Goal: Communication & Community: Answer question/provide support

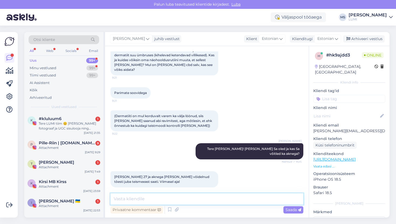
scroll to position [106, 0]
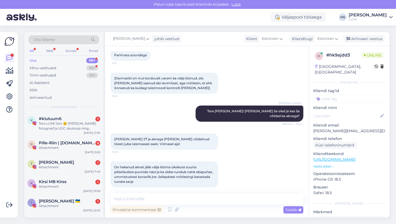
click at [158, 193] on div "Vestlus algas [DATE] Tere! 9:18 Alustasin ca nädal-paar tagasi näohooldusrutiin…" at bounding box center [207, 132] width 204 height 172
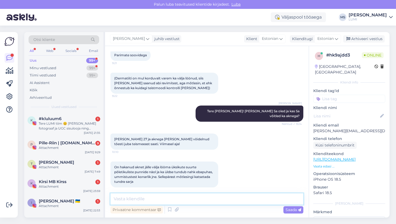
click at [152, 201] on textarea at bounding box center [206, 198] width 193 height 11
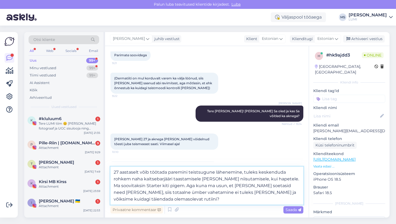
type textarea "27 aastaselt võib töötada paremini teistsugune lähenemine, tuleks keskenduda ro…"
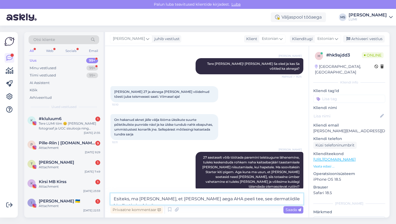
scroll to position [160, 0]
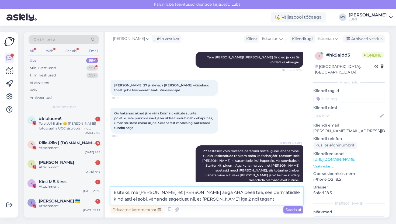
type textarea "Esiteks, ma [PERSON_NAME], et [PERSON_NAME] aega AHA peeli tee, see dermatiidil…"
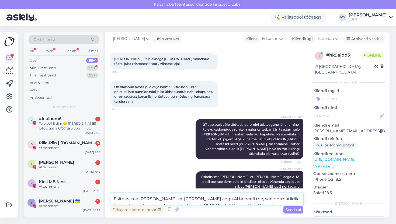
scroll to position [214, 0]
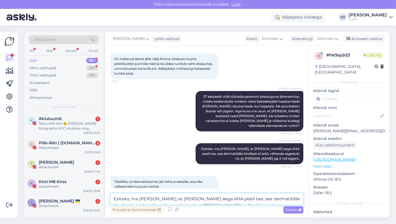
click at [159, 198] on textarea "Esiteks, ma [PERSON_NAME], et [PERSON_NAME] aega AHA peeli tee, see dermatiidil…" at bounding box center [206, 198] width 193 height 11
click at [156, 194] on textarea "Esiteks, ma [PERSON_NAME], et [PERSON_NAME] aega AHA peeli tee, see dermatiidil…" at bounding box center [206, 198] width 193 height 11
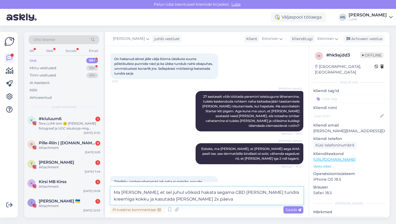
type textarea "Ma [PERSON_NAME], et sel juhul võiksid hakata segama CBD [PERSON_NAME] tundra k…"
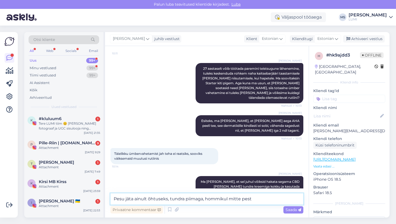
type textarea "Pesu jäta ainult õhtuseks, tundra piimaga, hommikul mitte [PERSON_NAME]"
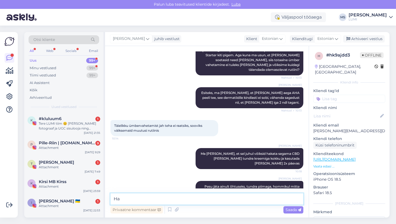
type textarea "H"
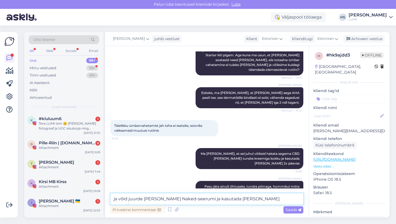
type textarea "ja võid juurde [PERSON_NAME] Naked-seerumi ja kasutada [PERSON_NAME] smuutina."
drag, startPoint x: 275, startPoint y: 202, endPoint x: 269, endPoint y: 201, distance: 6.5
click at [269, 201] on textarea "ja võid juurde [PERSON_NAME] Naked-seerumi ja kasutada [PERSON_NAME] smuutina." at bounding box center [206, 198] width 193 height 11
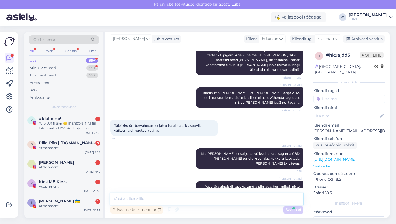
scroll to position [298, 0]
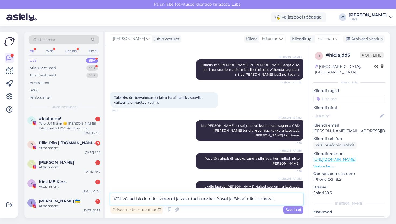
drag, startPoint x: 281, startPoint y: 200, endPoint x: 199, endPoint y: 202, distance: 81.6
click at [199, 202] on textarea "VÕI võtad bio kliniku kreemi ja kasutad tundrat öösel ja Bio Klinikut päeval," at bounding box center [206, 198] width 193 height 11
type textarea "VÕI võtad bio kliniku kreemi ja kasutad ühte neist päeval [PERSON_NAME] öösel"
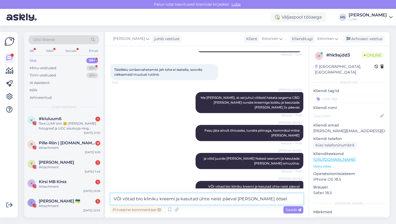
scroll to position [349, 0]
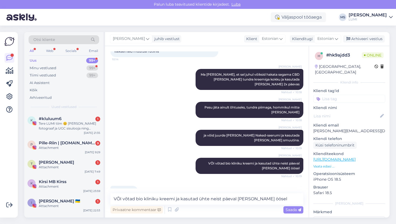
click at [68, 64] on div "Uus 99+" at bounding box center [64, 61] width 71 height 8
click at [52, 68] on div "Minu vestlused" at bounding box center [43, 67] width 27 height 5
